Goal: Information Seeking & Learning: Learn about a topic

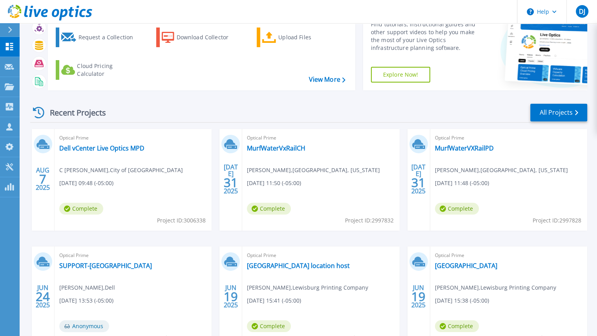
scroll to position [42, 0]
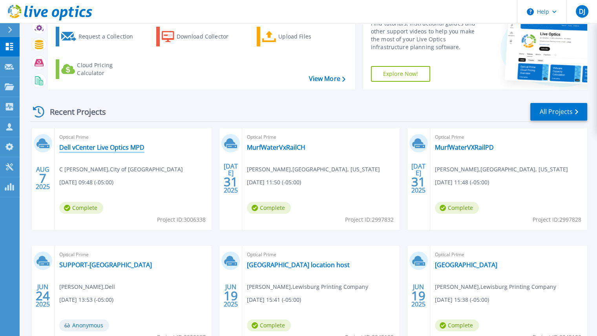
click at [122, 151] on link "Dell vCenter Live Optics MPD" at bounding box center [101, 147] width 85 height 8
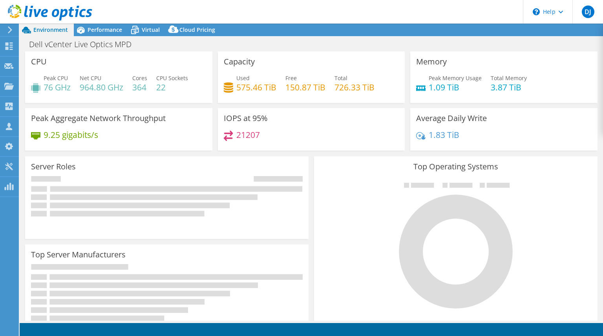
select select "USD"
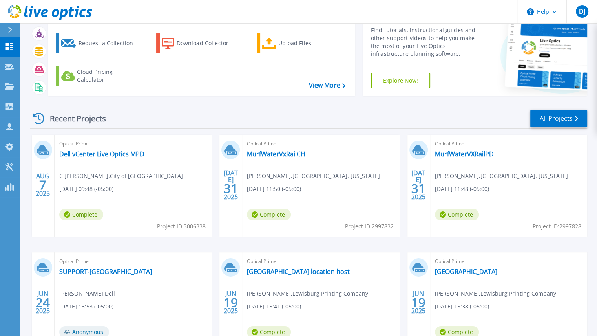
scroll to position [40, 0]
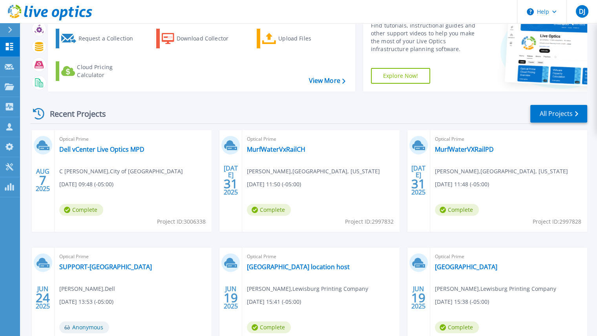
click at [304, 280] on div "Optical Prime TX location host Kevin Kizer , Lewisburg Printing Company 06/19/2…" at bounding box center [320, 298] width 157 height 102
click at [110, 150] on link "Dell vCenter Live Optics MPD" at bounding box center [101, 149] width 85 height 8
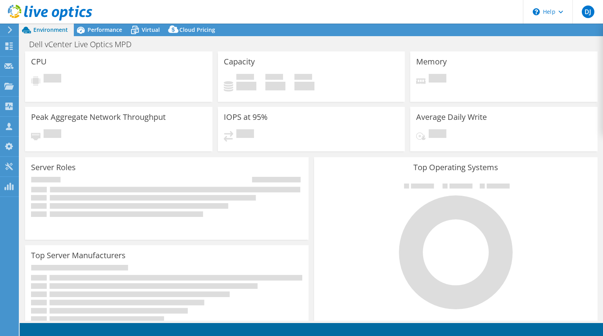
select select "USD"
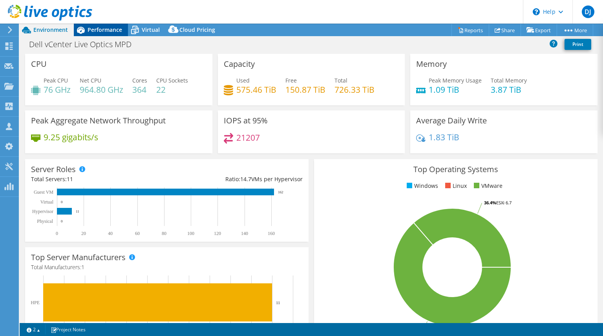
click at [113, 33] on span "Performance" at bounding box center [105, 29] width 35 height 7
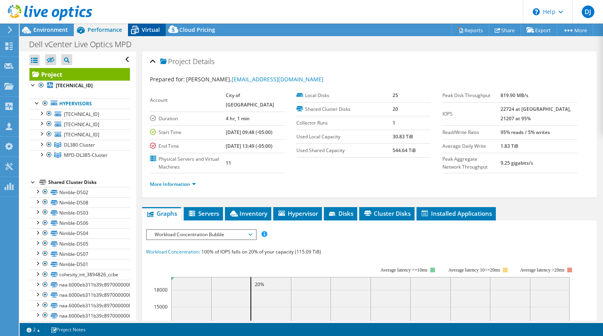
click at [151, 26] on span "Virtual" at bounding box center [151, 29] width 18 height 7
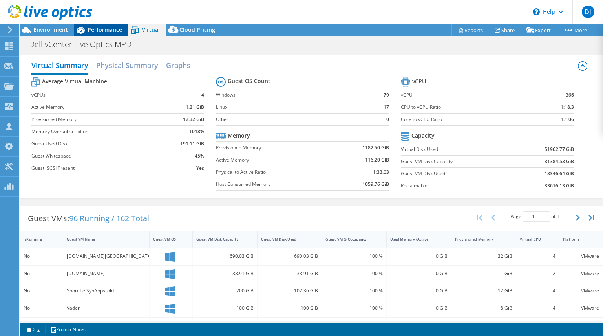
click at [105, 27] on span "Performance" at bounding box center [105, 29] width 35 height 7
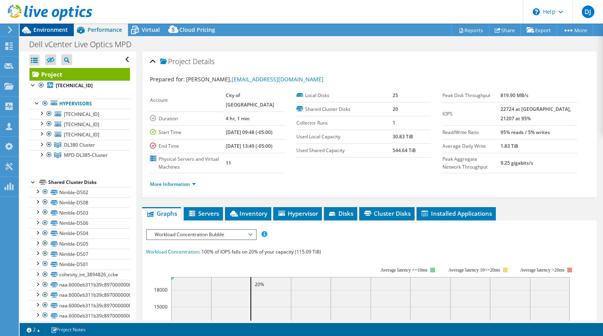
click at [50, 30] on span "Environment" at bounding box center [50, 29] width 35 height 7
